Goal: Communication & Community: Answer question/provide support

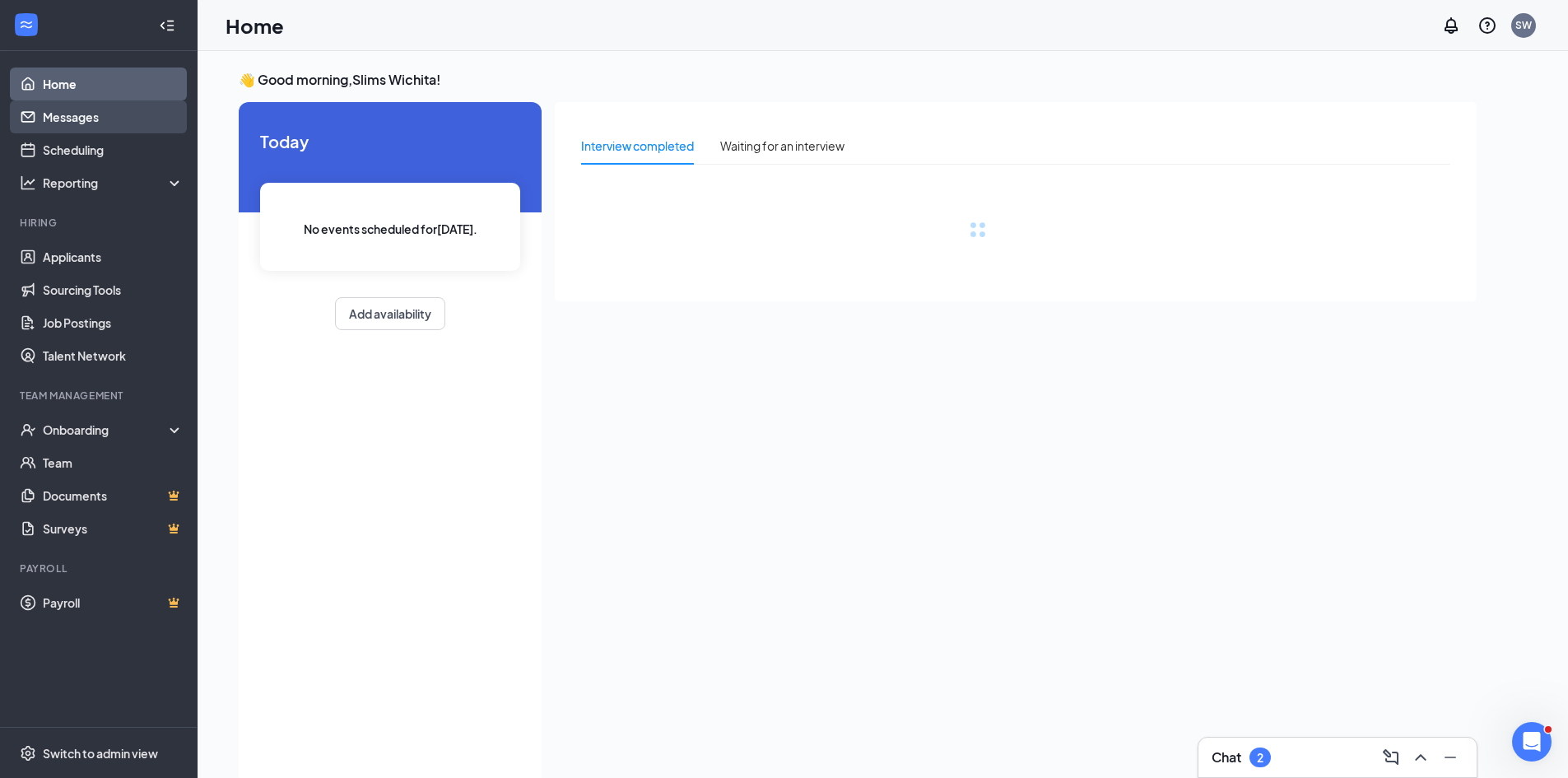
click at [66, 112] on link "Messages" at bounding box center [113, 117] width 141 height 33
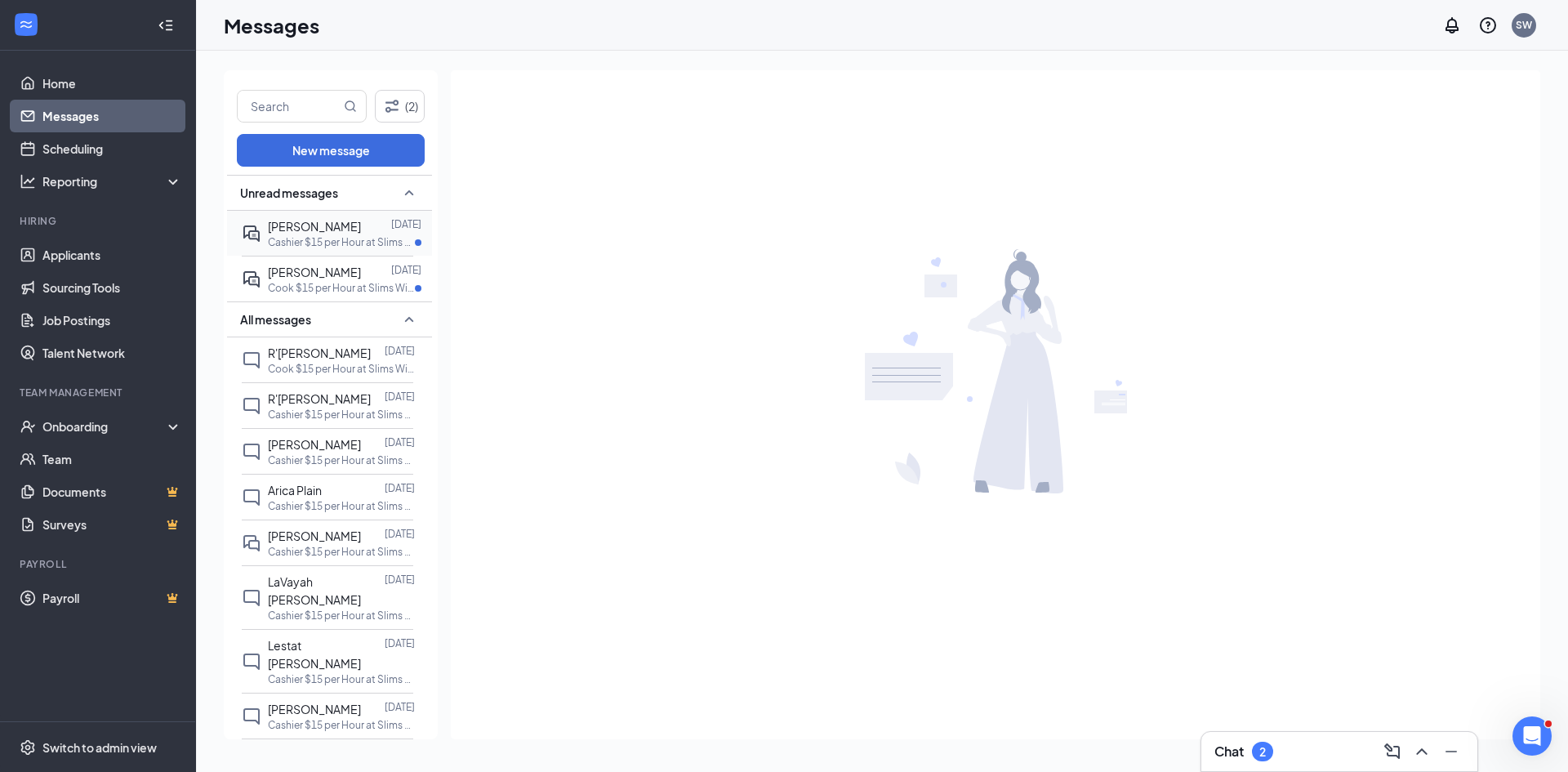
click at [310, 246] on p "Cashier $15 per Hour at Slims Wichita" at bounding box center [341, 242] width 147 height 14
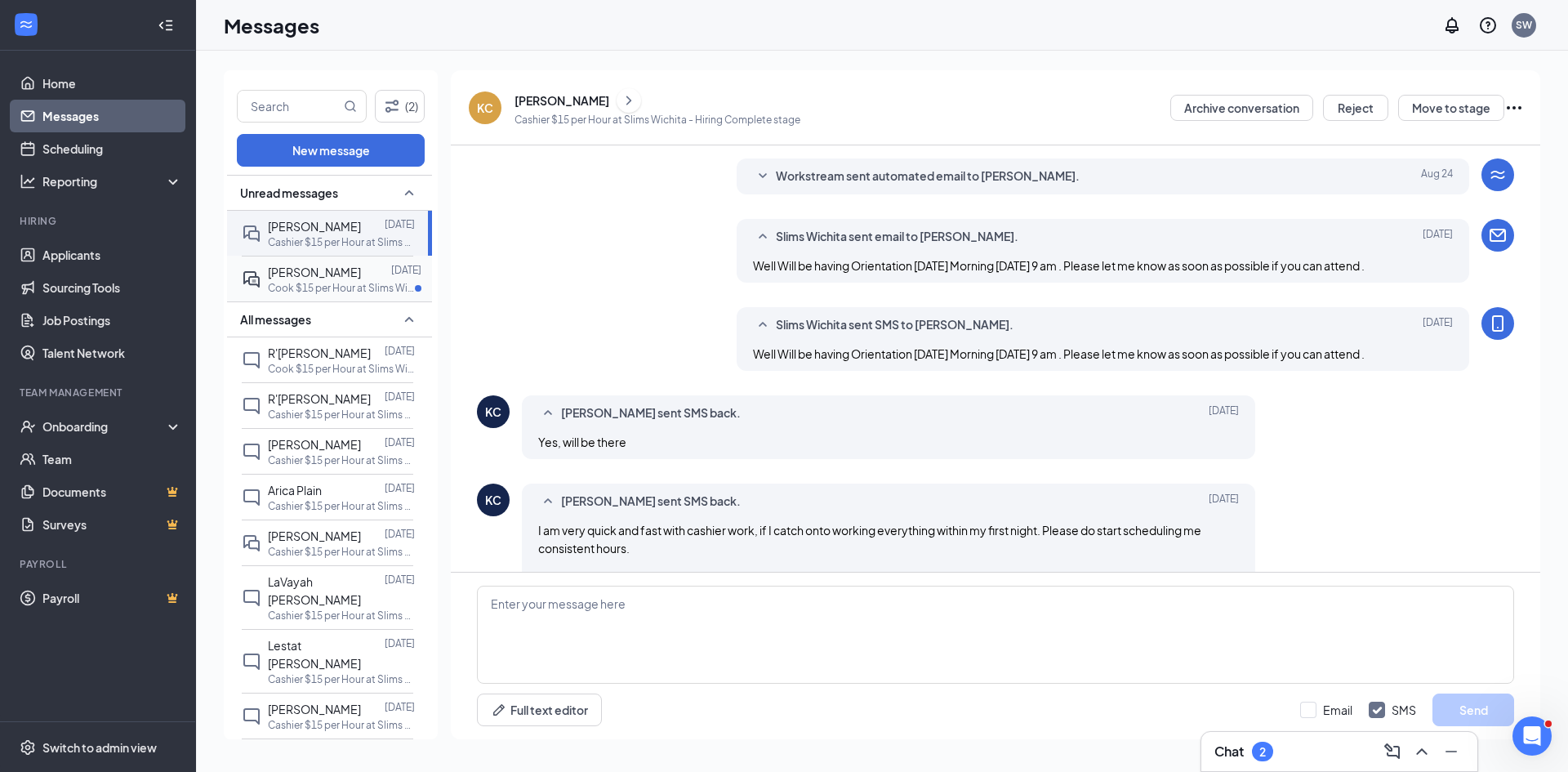
scroll to position [357, 0]
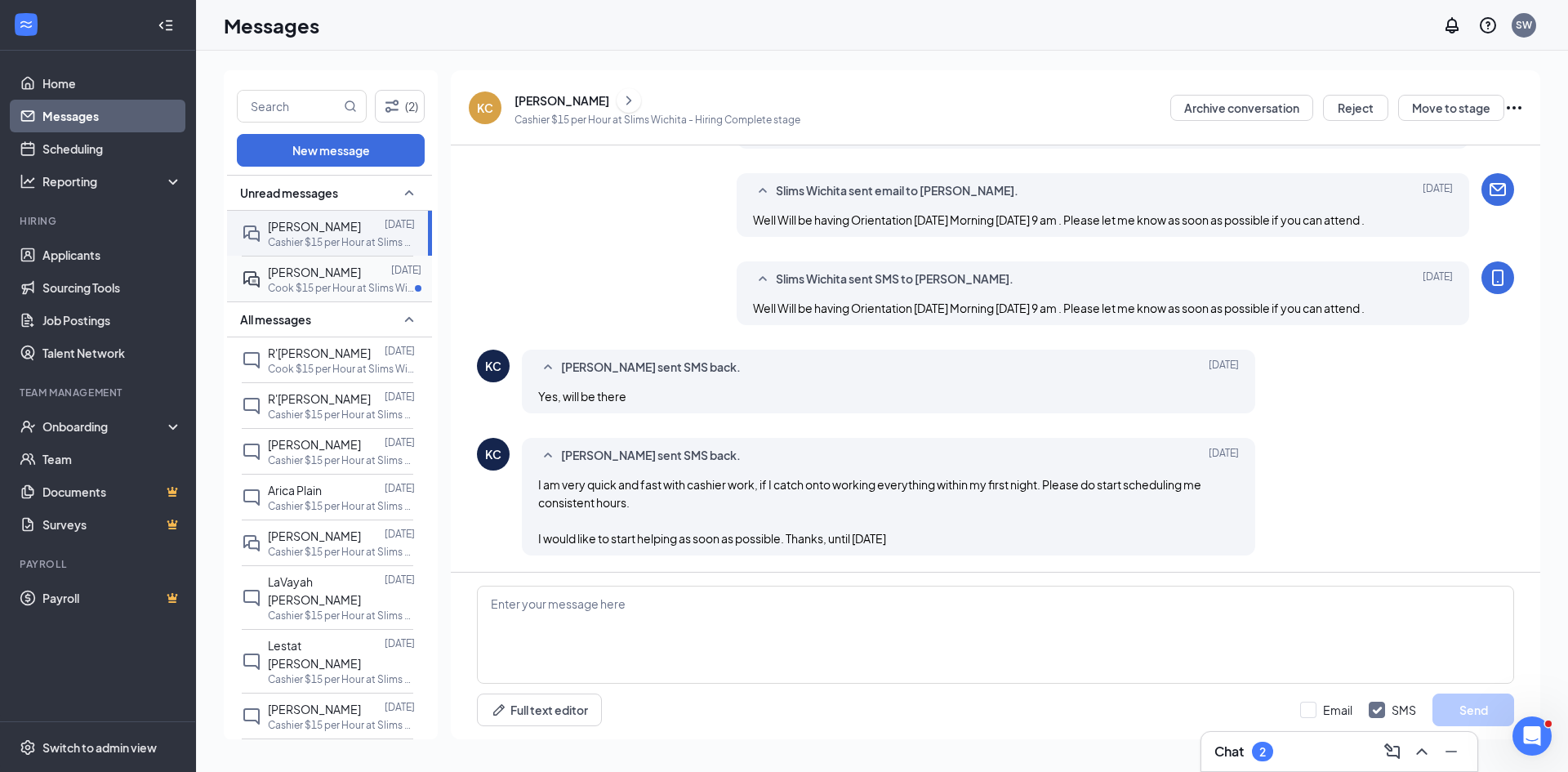
click at [299, 282] on p "Cook $15 per Hour at Slims Wichita" at bounding box center [341, 288] width 147 height 14
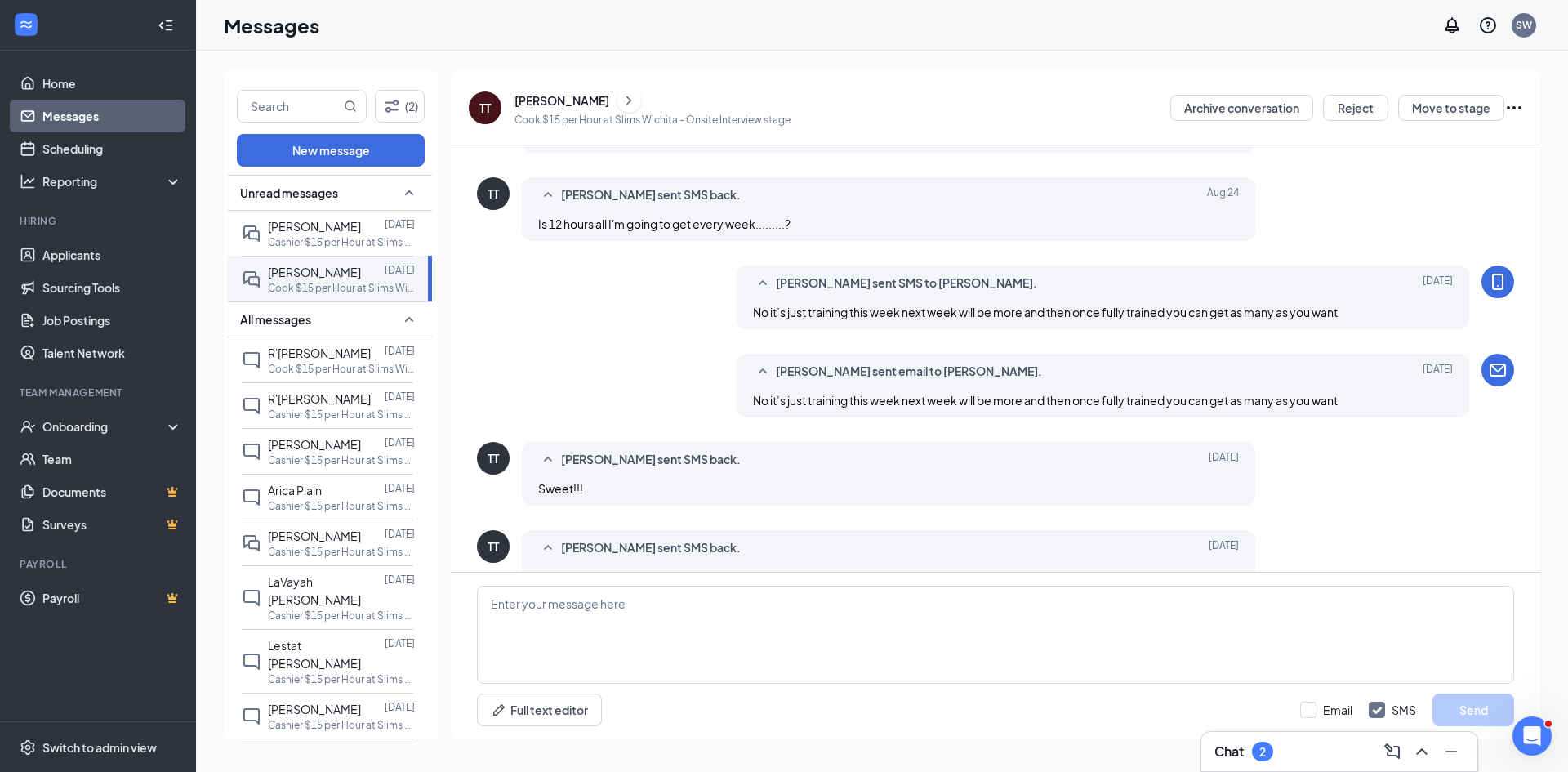
scroll to position [544, 0]
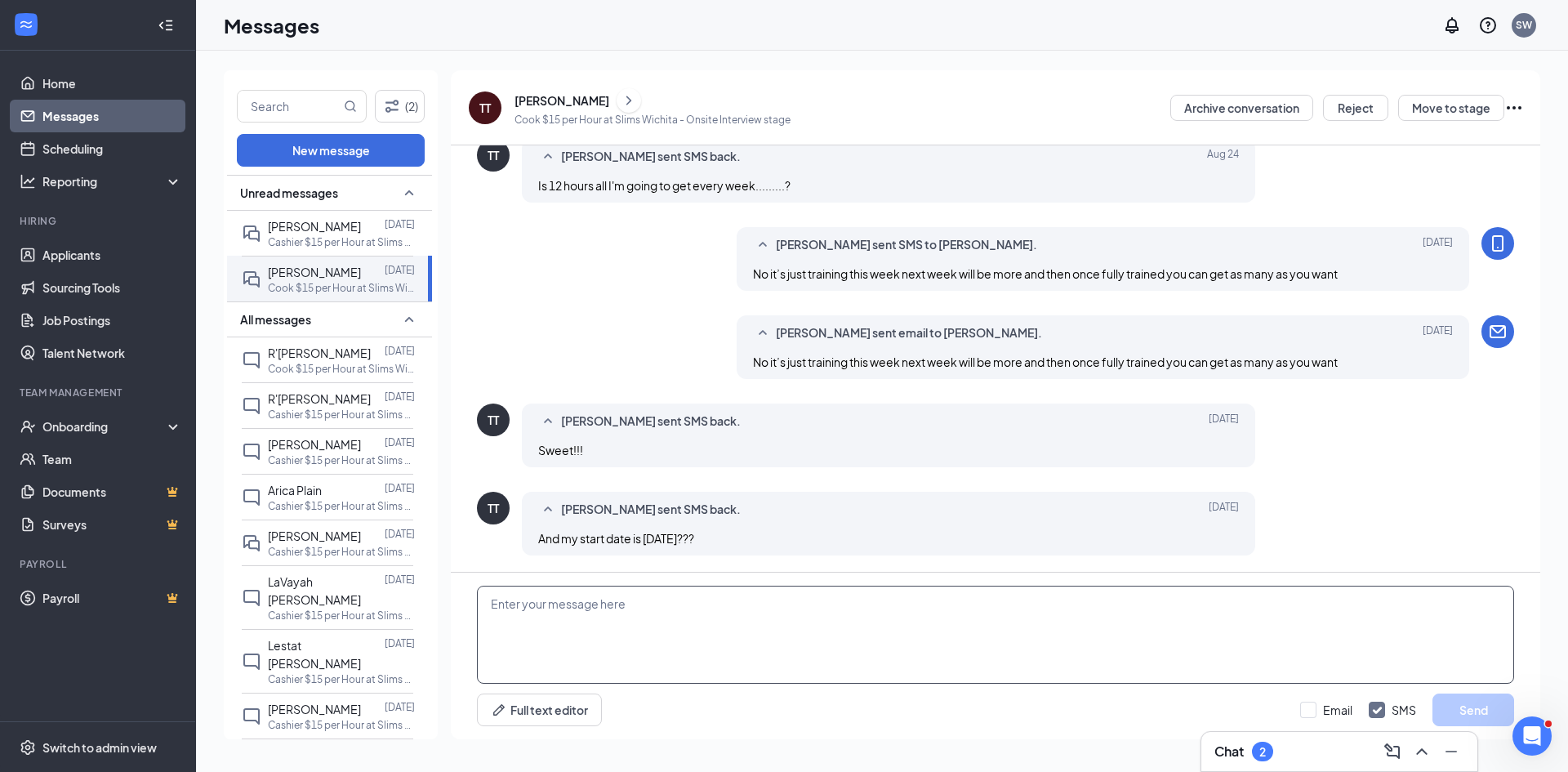
click at [567, 607] on textarea at bounding box center [995, 634] width 1037 height 98
type textarea "yes"
click at [1310, 711] on input "Email" at bounding box center [1326, 709] width 52 height 16
checkbox input "true"
click at [1502, 707] on button "Send" at bounding box center [1474, 710] width 82 height 32
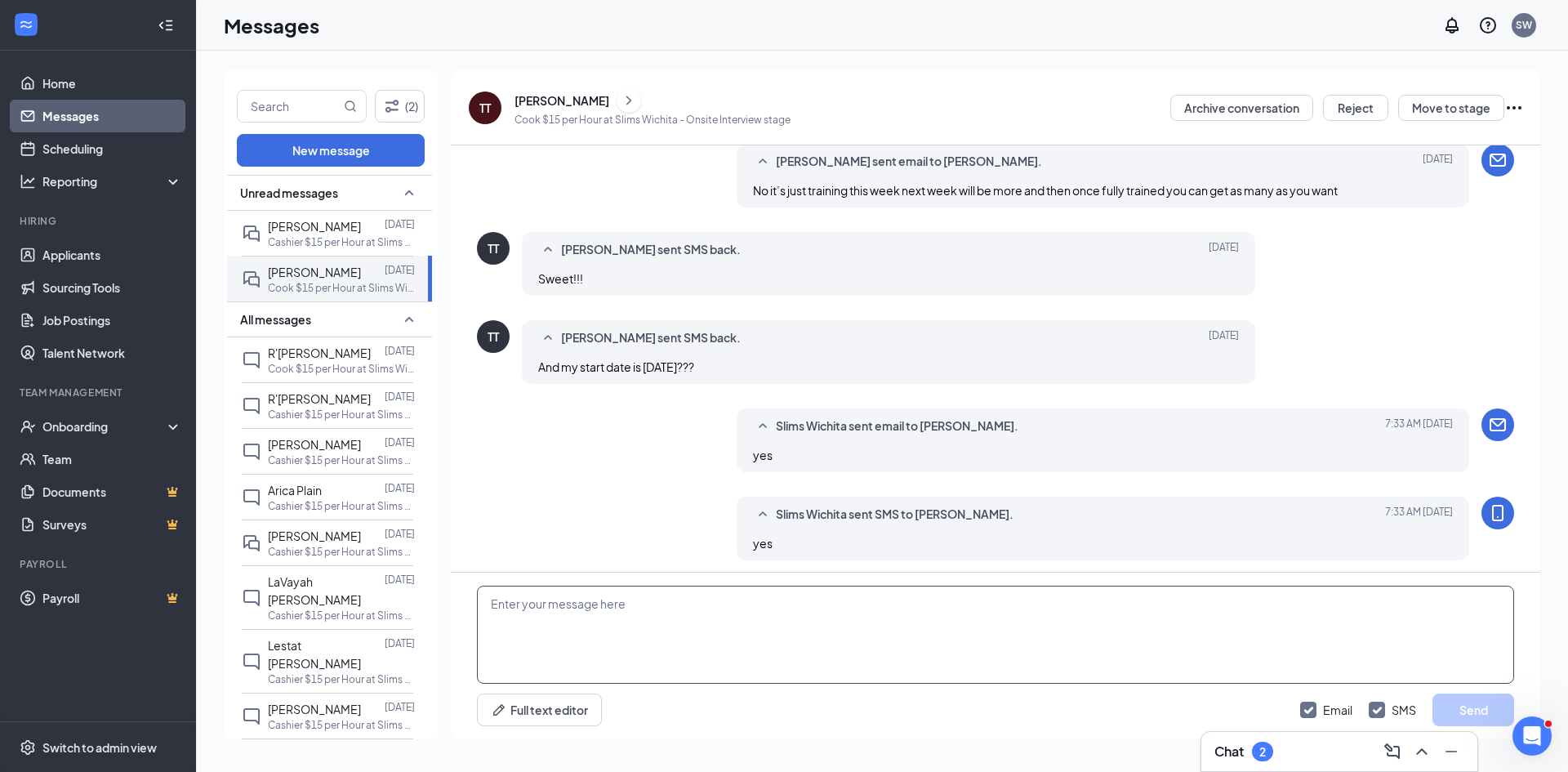
scroll to position [721, 0]
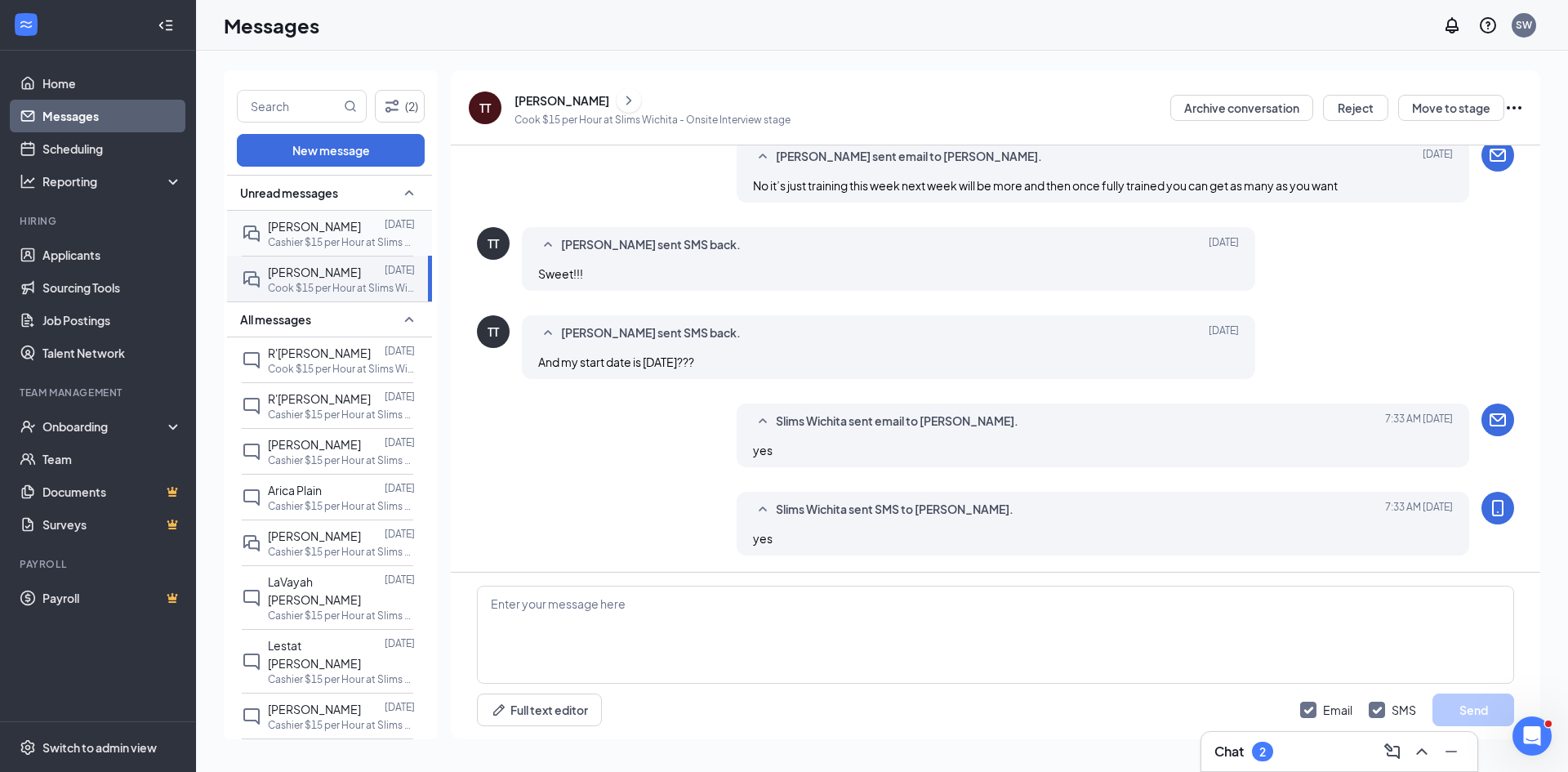
click at [298, 237] on p "Cashier $15 per Hour at Slims Wichita" at bounding box center [341, 242] width 147 height 14
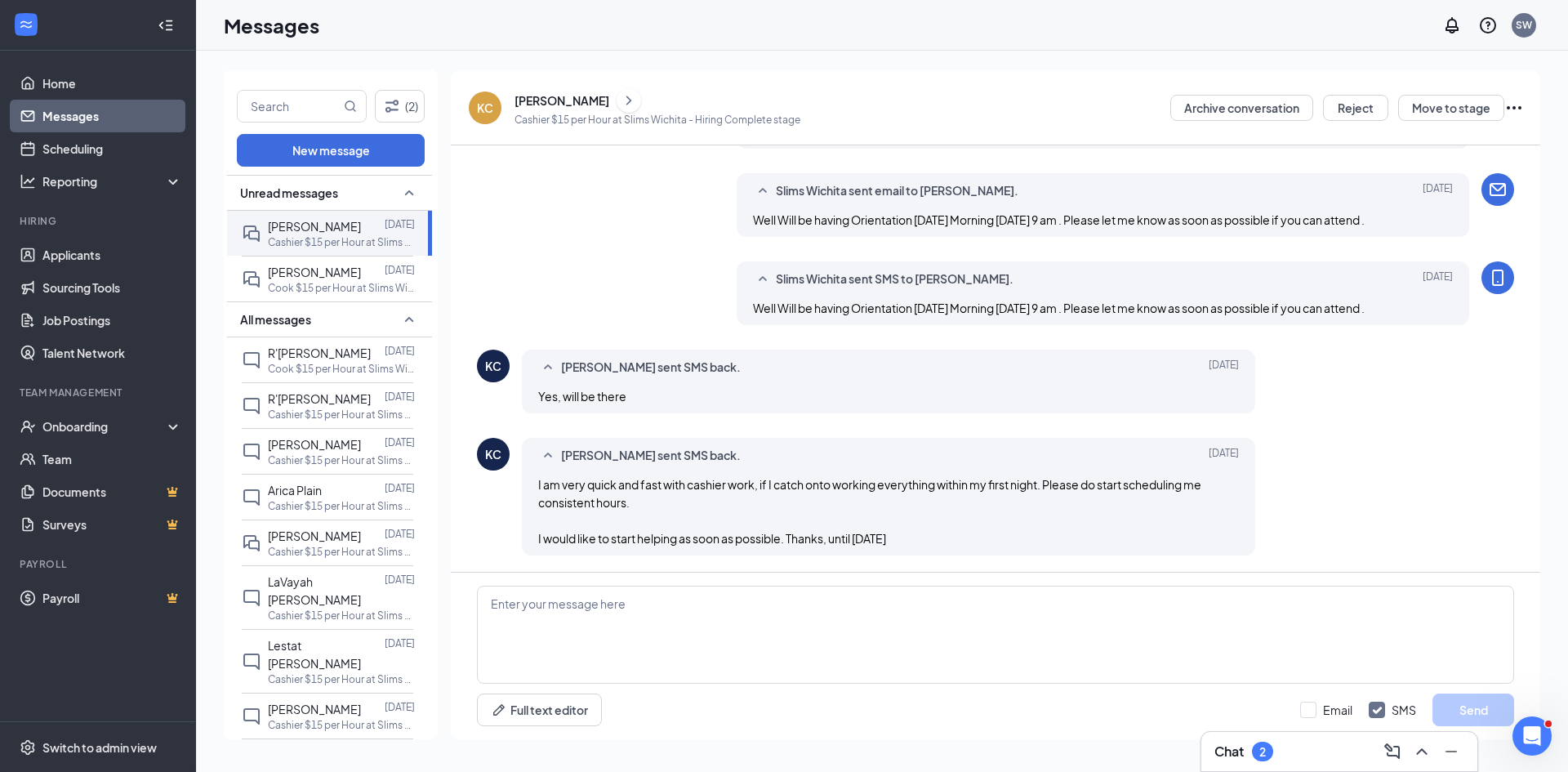
scroll to position [357, 0]
click at [295, 356] on span "R'[PERSON_NAME]" at bounding box center [319, 352] width 103 height 14
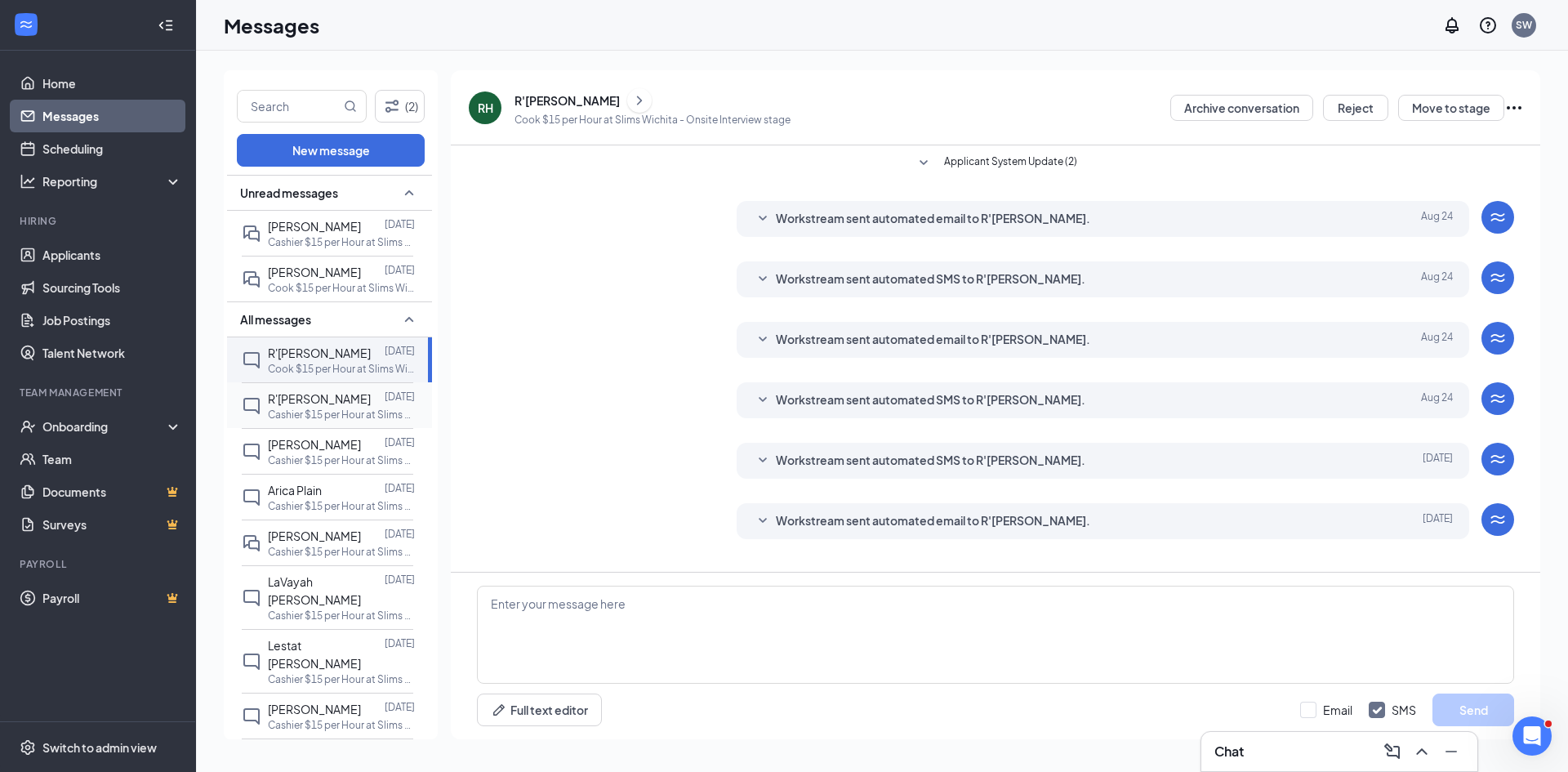
click at [294, 401] on span "R'[PERSON_NAME]" at bounding box center [319, 397] width 103 height 14
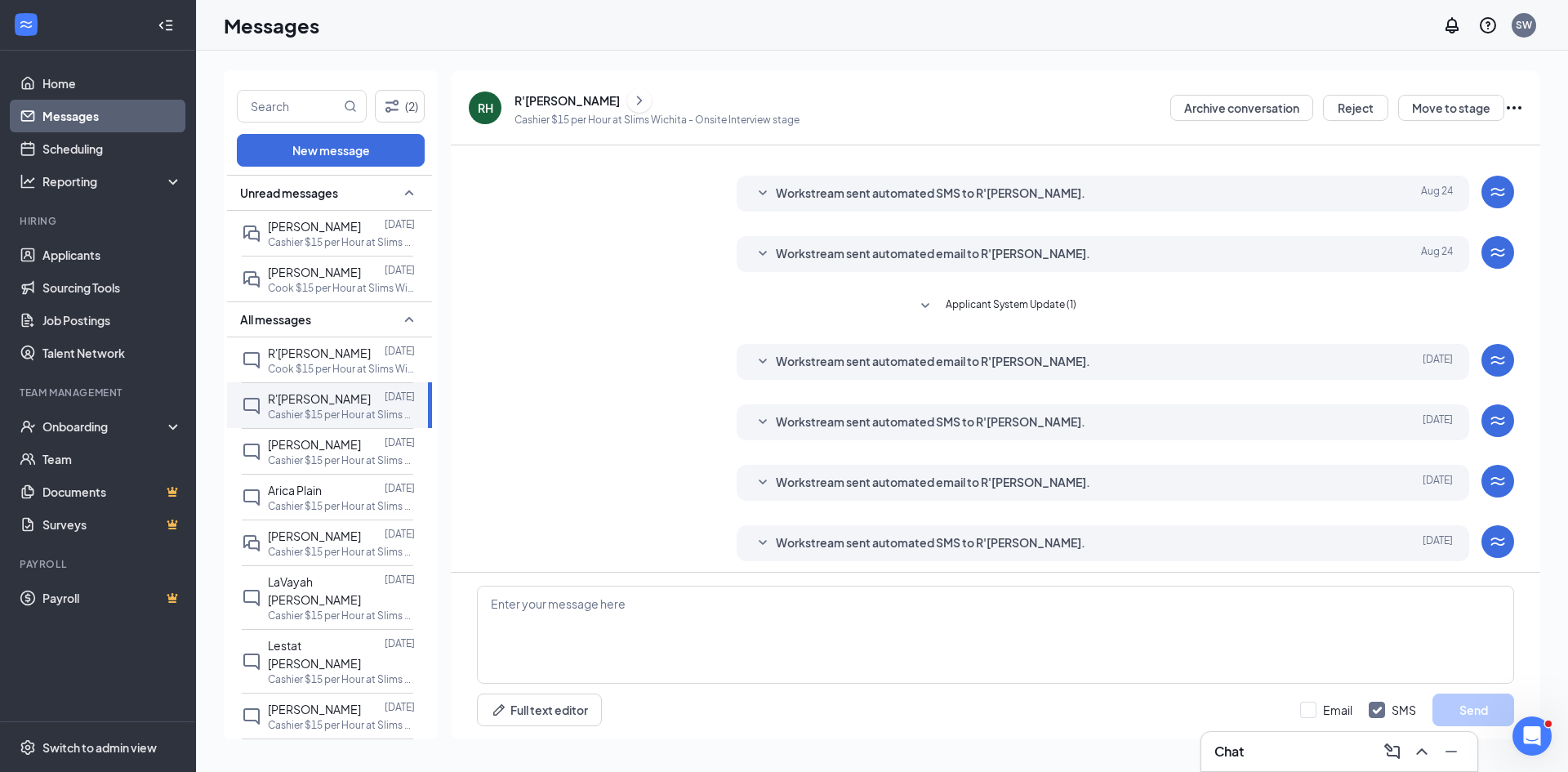
scroll to position [204, 0]
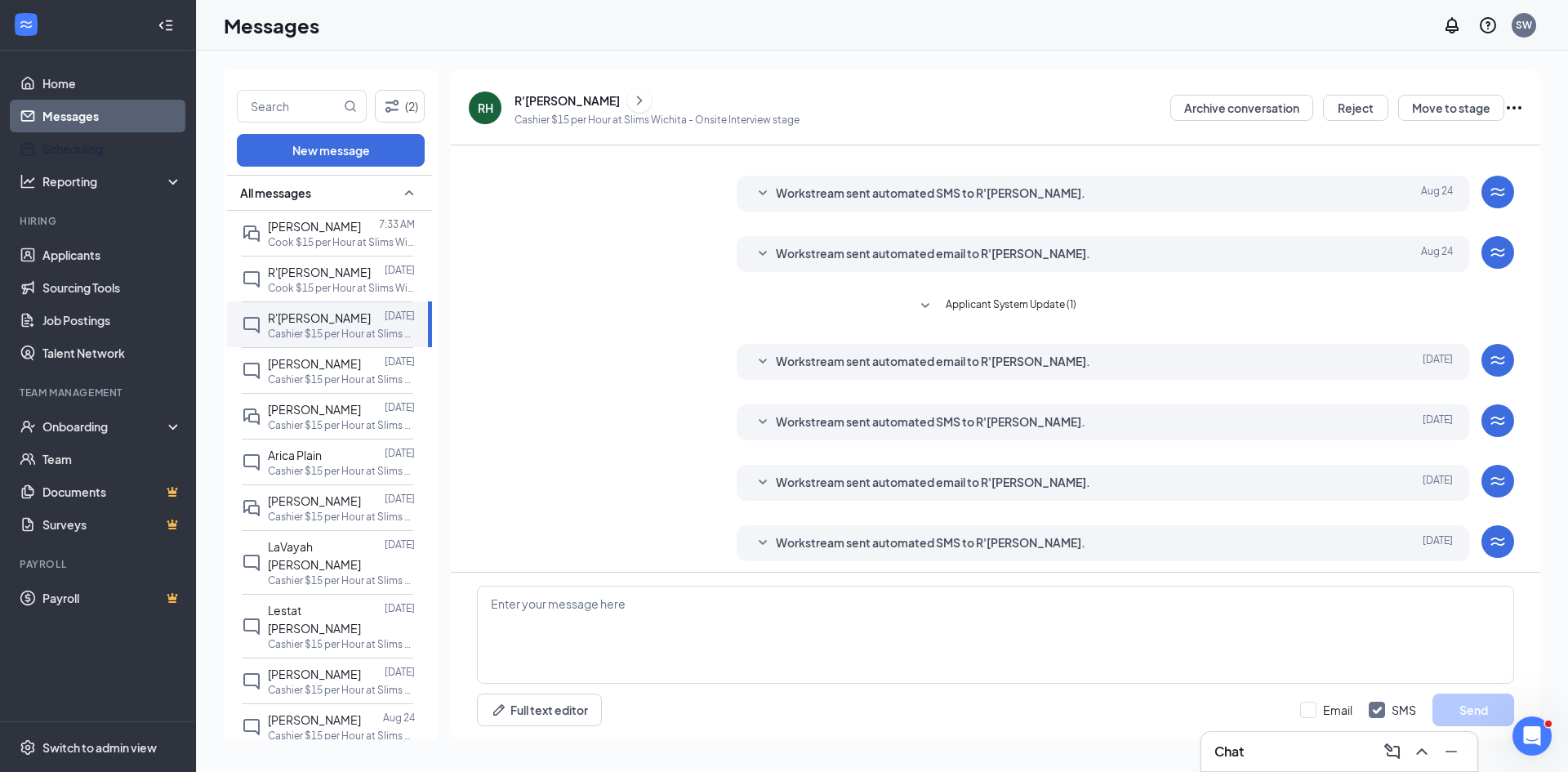
scroll to position [204, 0]
